Goal: Transaction & Acquisition: Purchase product/service

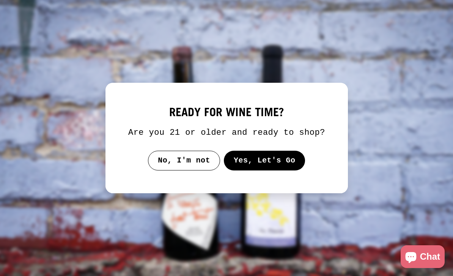
click at [298, 169] on button "Yes, Let's Go" at bounding box center [264, 161] width 82 height 20
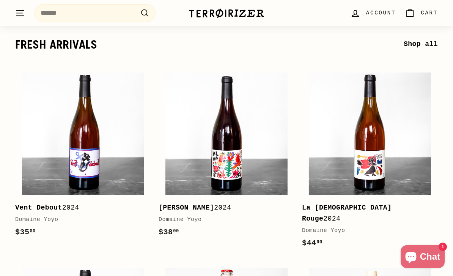
scroll to position [132, 0]
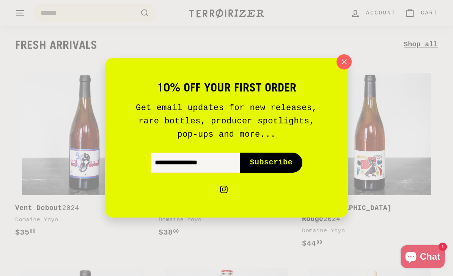
click at [344, 67] on icon "button" at bounding box center [344, 61] width 11 height 11
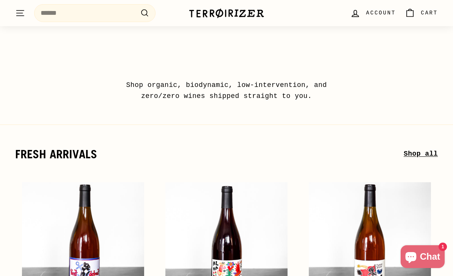
scroll to position [0, 0]
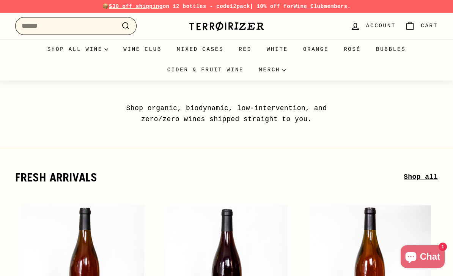
click at [56, 31] on input "Search" at bounding box center [75, 26] width 121 height 18
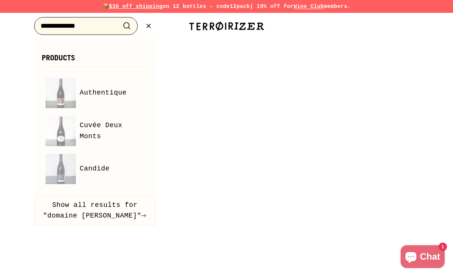
type input "**********"
click at [125, 26] on icon ".cls-1{fill:none;stroke:#000;stroke-miterlimit:10;stroke-width:2px}" at bounding box center [126, 25] width 9 height 9
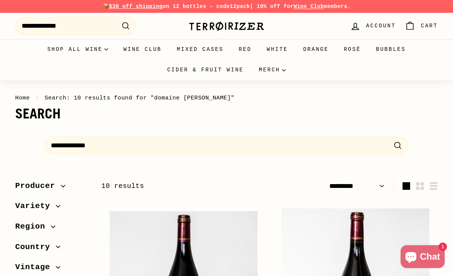
select select "*********"
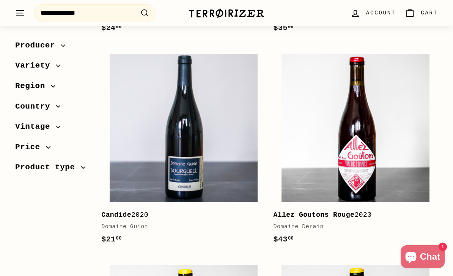
scroll to position [365, 0]
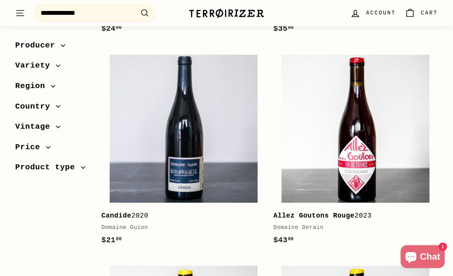
click at [148, 155] on img at bounding box center [184, 129] width 148 height 148
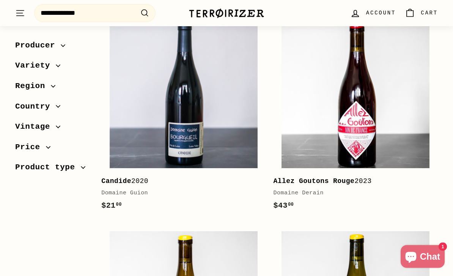
scroll to position [399, 0]
click at [336, 180] on b "Allez Goutons Rouge" at bounding box center [313, 181] width 81 height 8
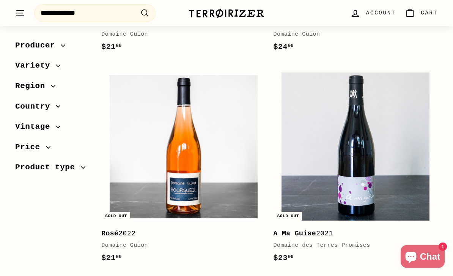
scroll to position [981, 0]
